Goal: Task Accomplishment & Management: Manage account settings

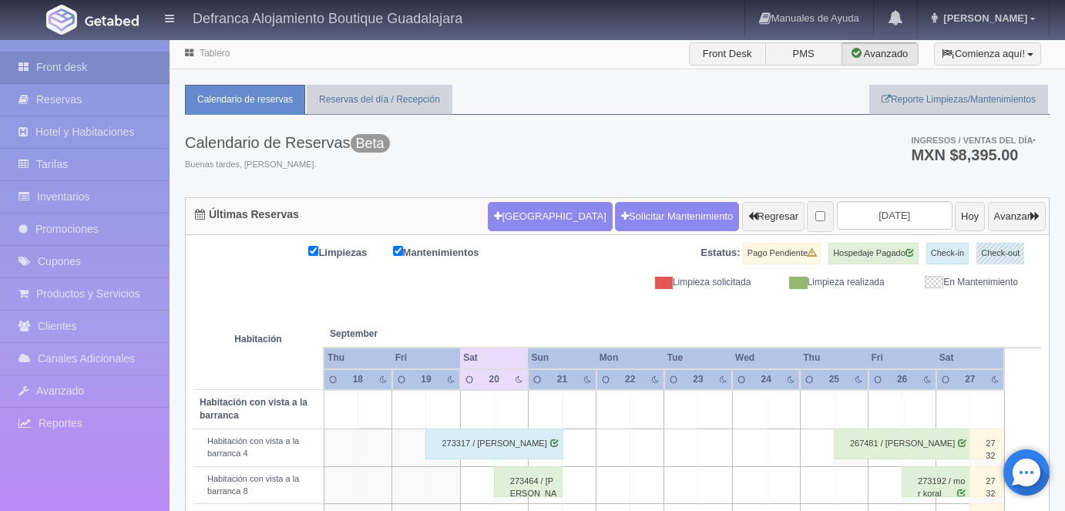
scroll to position [541, 0]
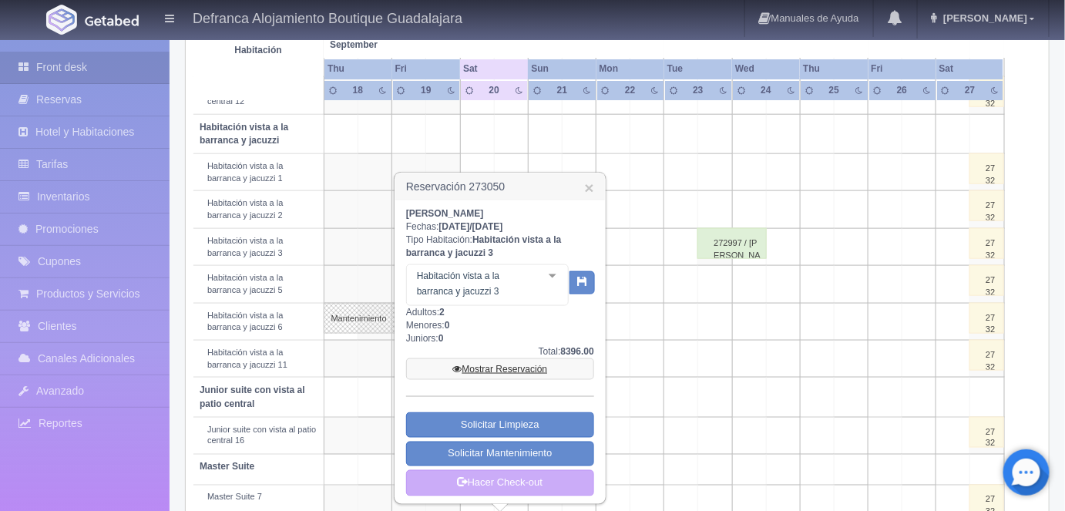
click at [501, 371] on link "Mostrar Reservación" at bounding box center [500, 369] width 188 height 22
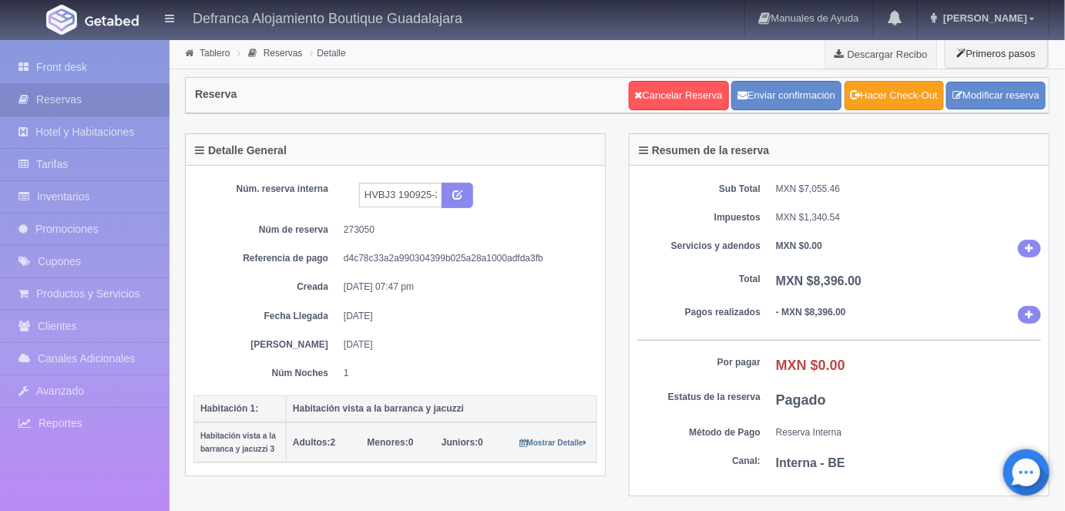
click at [893, 100] on link "Hacer Check-Out" at bounding box center [894, 95] width 99 height 29
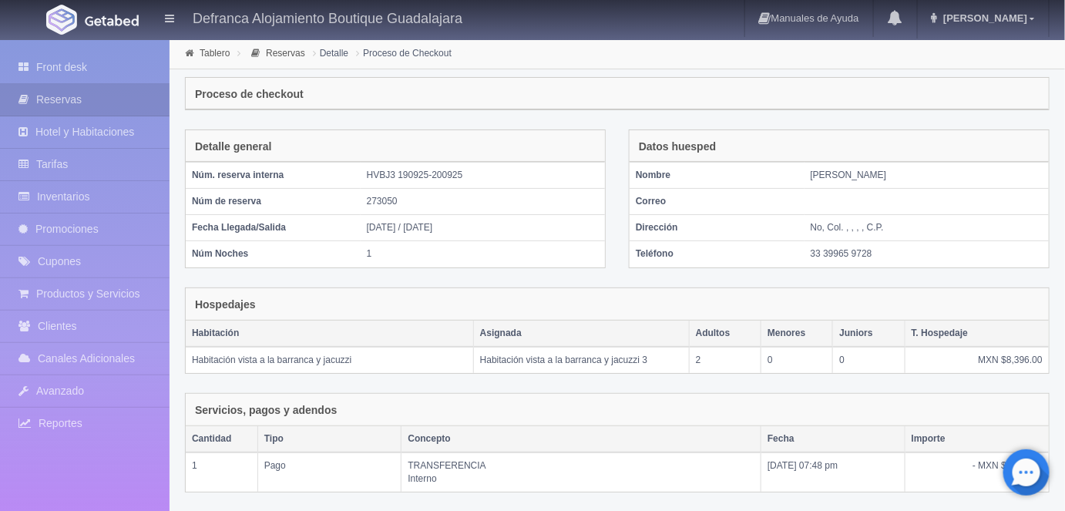
scroll to position [224, 0]
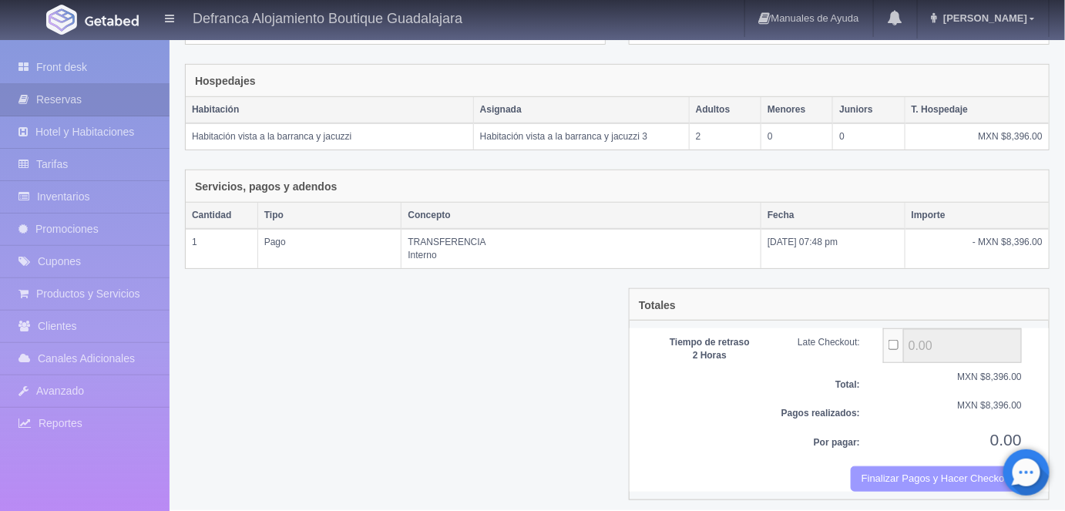
click at [884, 476] on button "Finalizar Pagos y Hacer Checkout" at bounding box center [936, 478] width 171 height 25
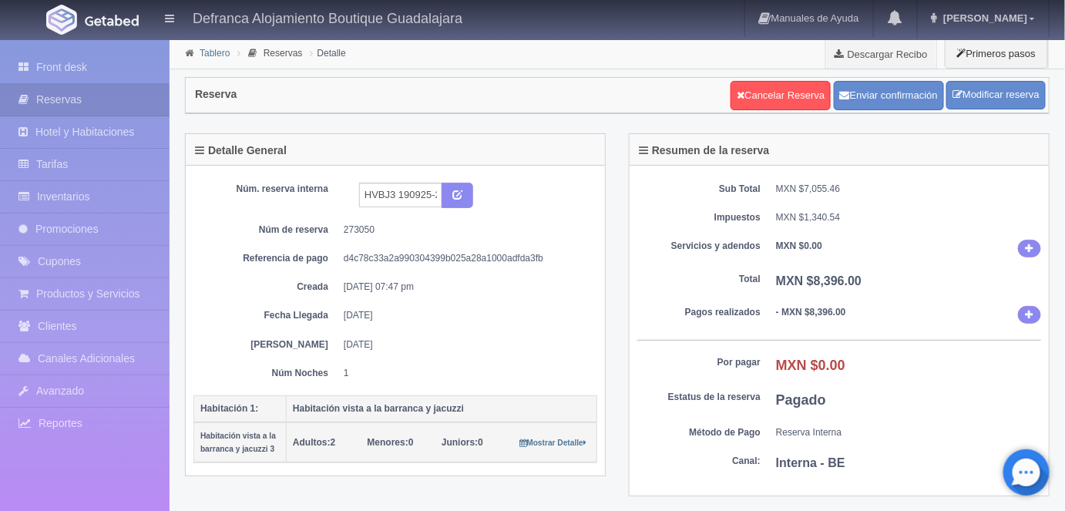
click at [210, 51] on link "Tablero" at bounding box center [215, 53] width 30 height 11
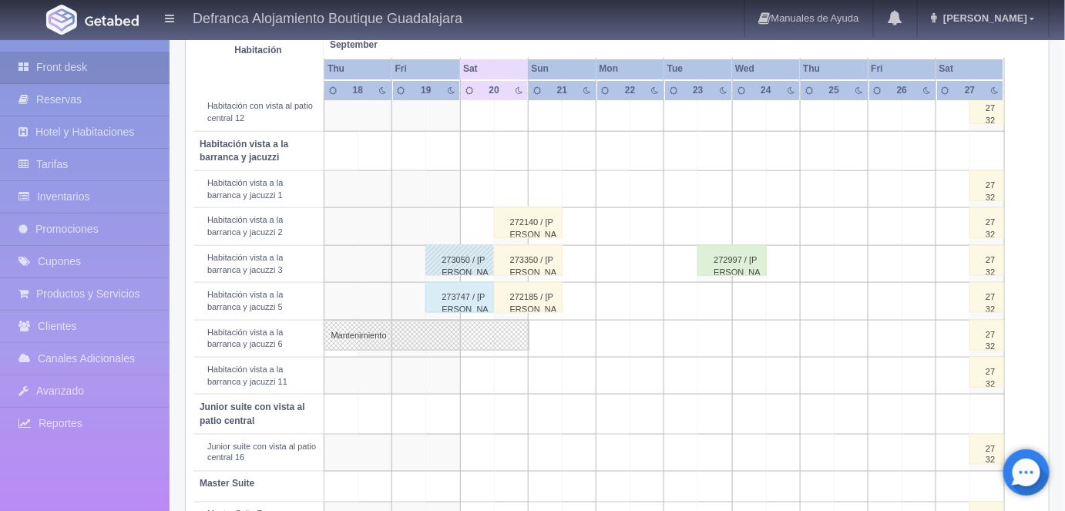
scroll to position [648, 0]
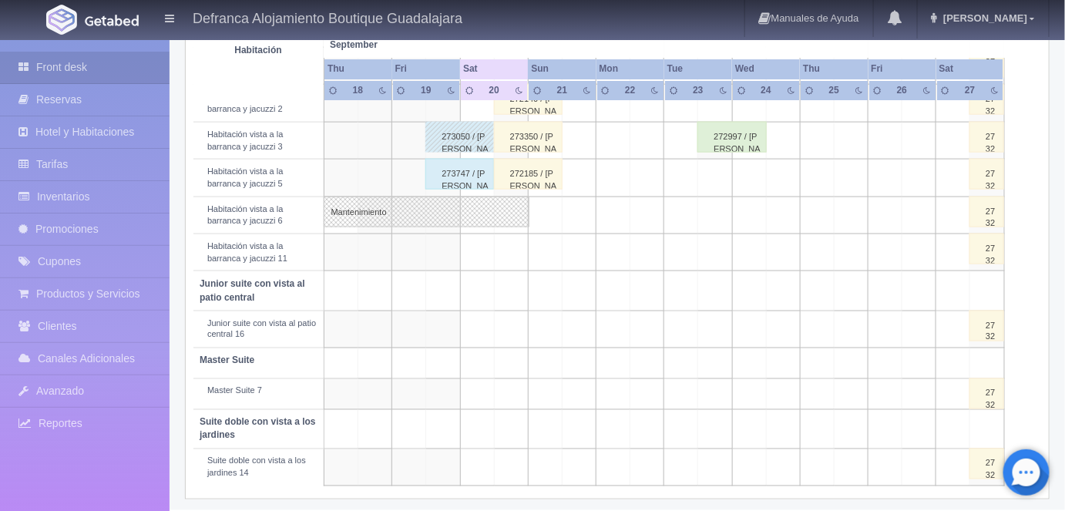
click at [466, 164] on div "273747 / [PERSON_NAME]" at bounding box center [460, 174] width 69 height 31
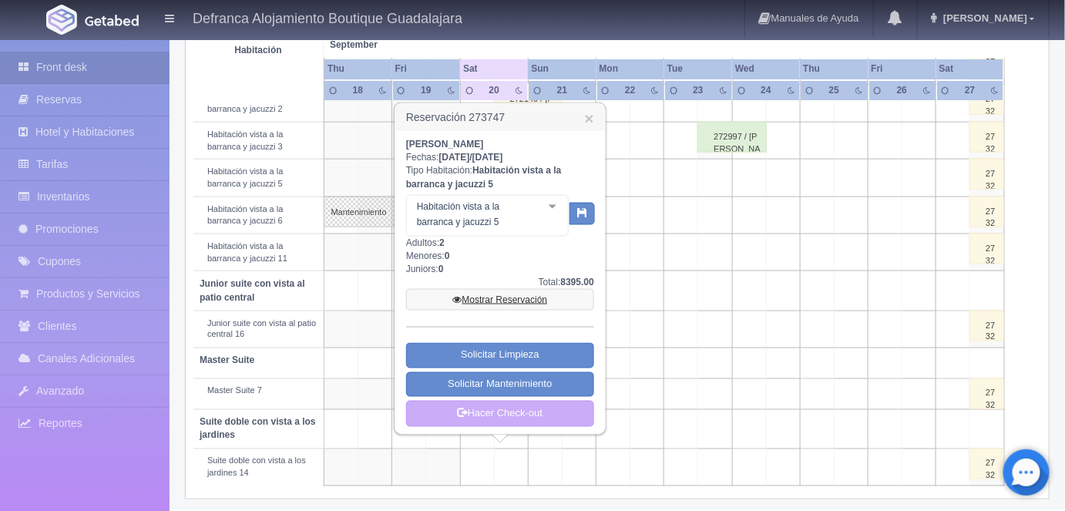
click at [496, 300] on link "Mostrar Reservación" at bounding box center [500, 300] width 188 height 22
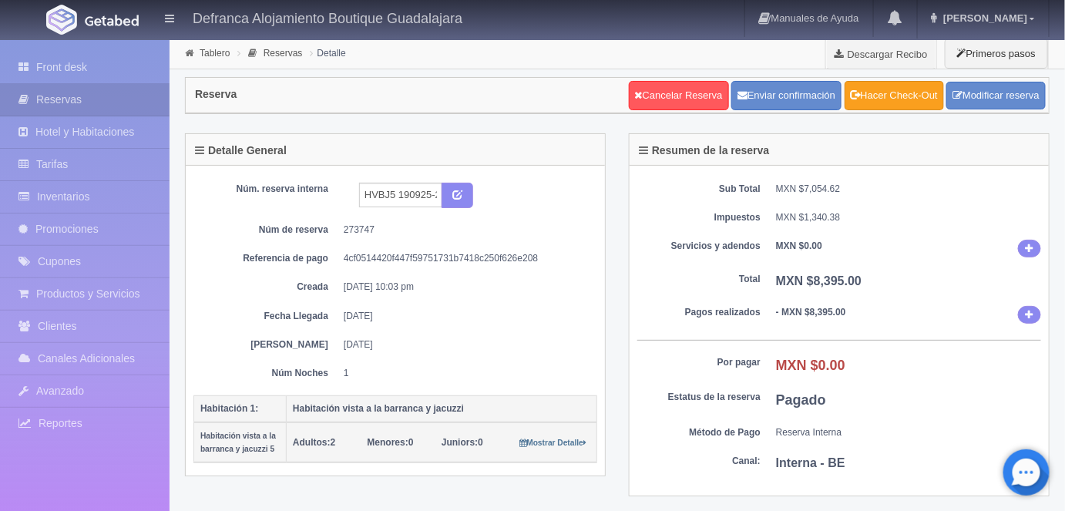
click at [890, 97] on link "Hacer Check-Out" at bounding box center [894, 95] width 99 height 29
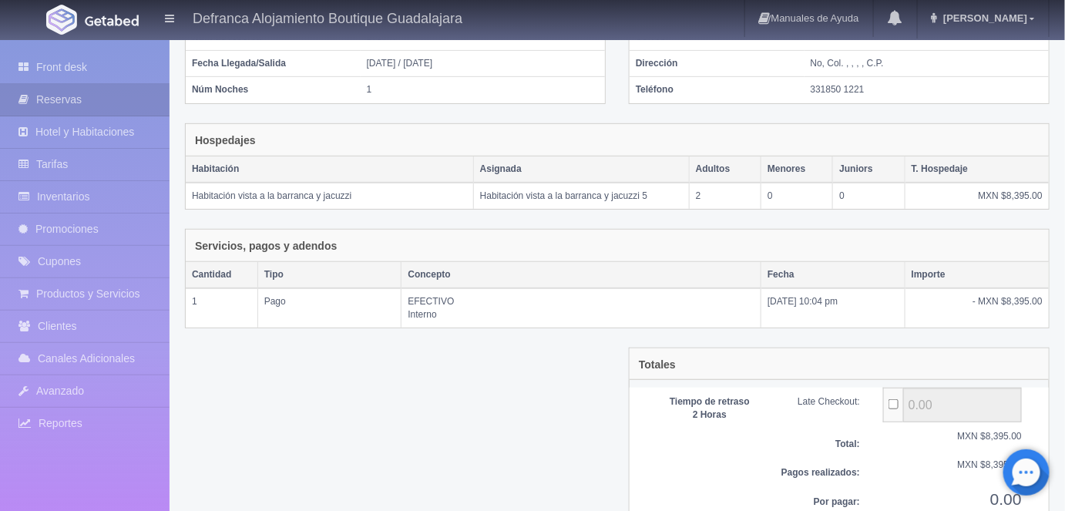
scroll to position [224, 0]
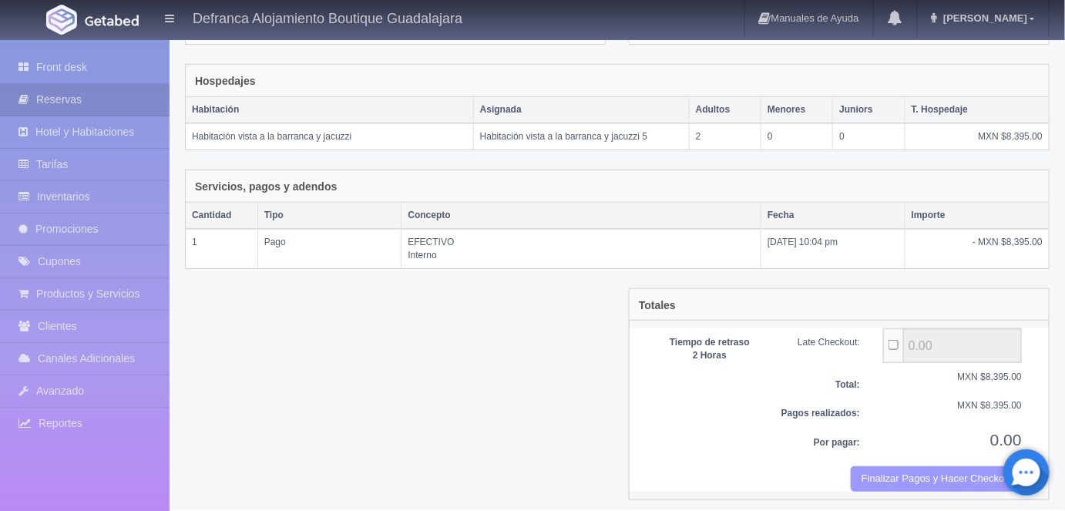
click at [891, 476] on button "Finalizar Pagos y Hacer Checkout" at bounding box center [936, 478] width 171 height 25
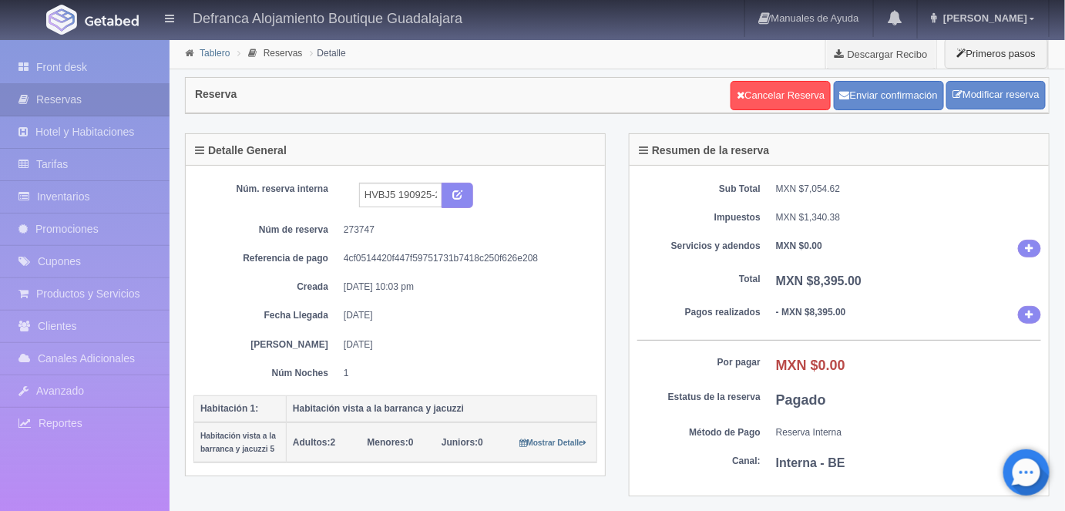
click at [204, 52] on link "Tablero" at bounding box center [215, 53] width 30 height 11
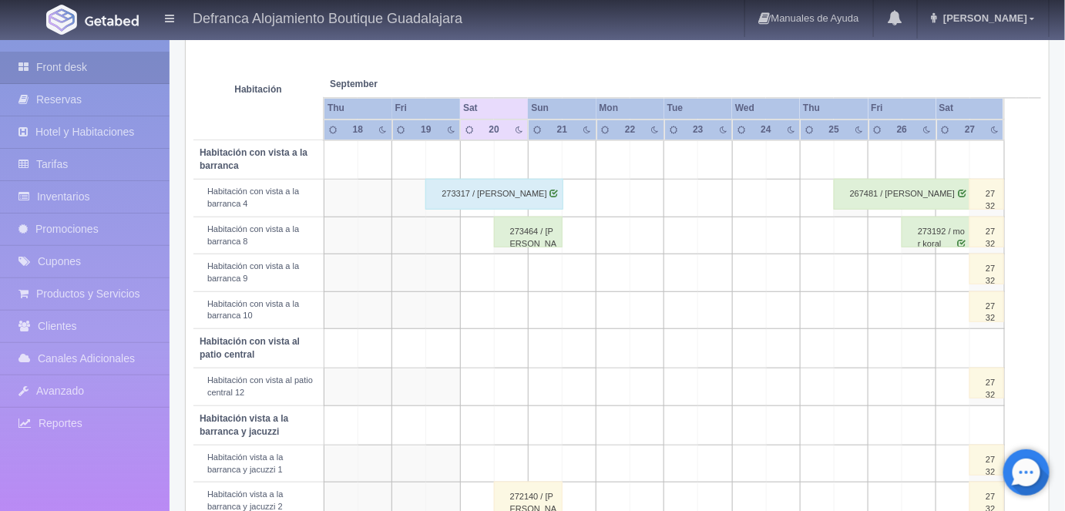
scroll to position [244, 0]
